Goal: Navigation & Orientation: Find specific page/section

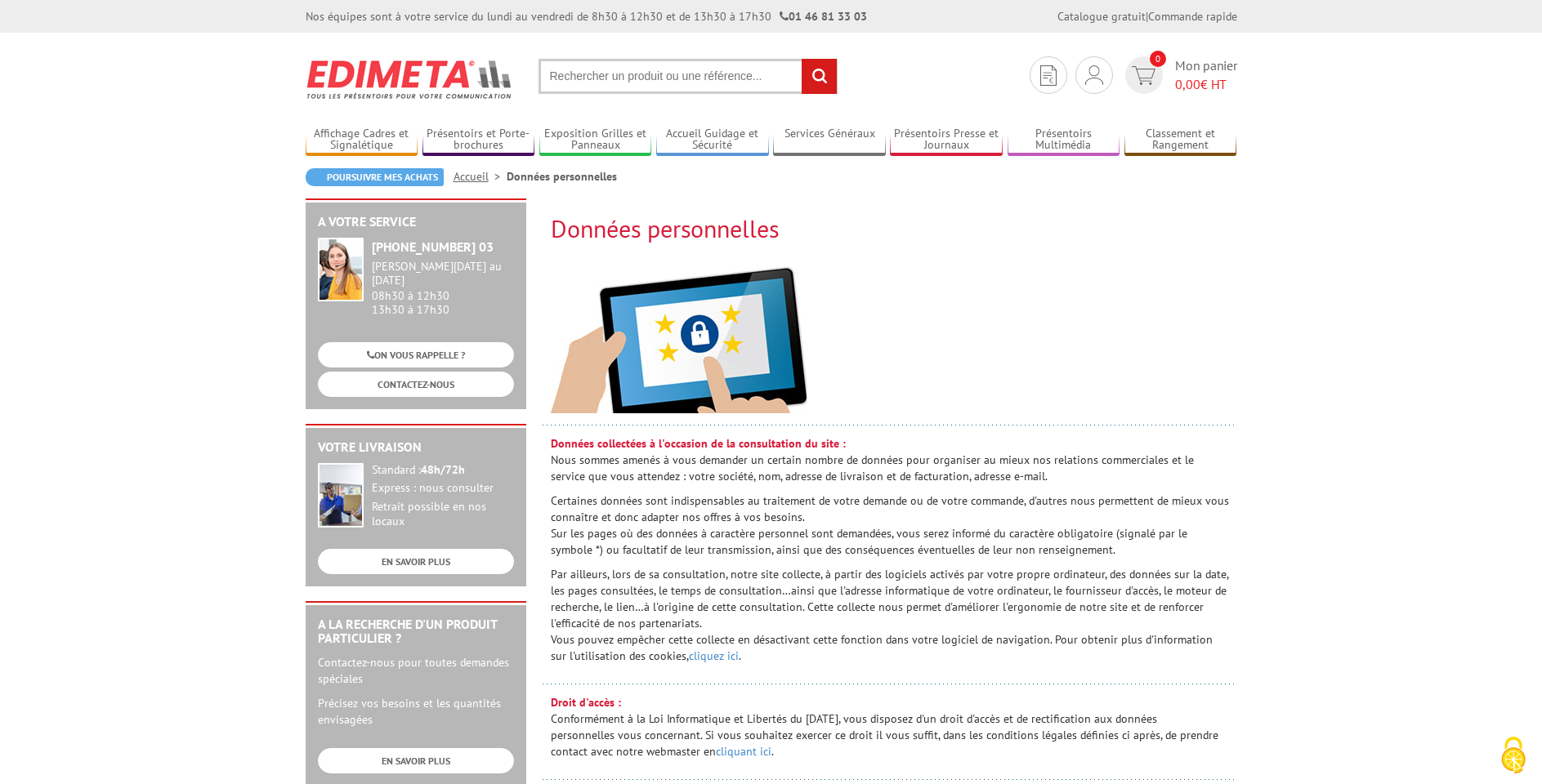
click at [318, 748] on link "EN SAVOIR PLUS" at bounding box center [416, 761] width 196 height 25
